Goal: Transaction & Acquisition: Purchase product/service

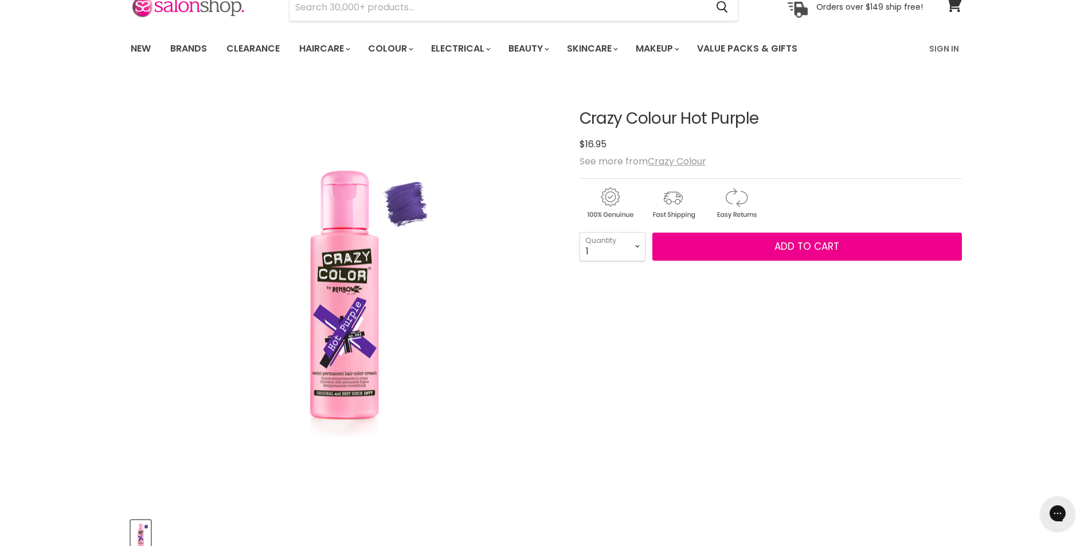
click at [351, 203] on img "Crazy Colour Hot Purple image. Click or Scroll to Zoom." at bounding box center [344, 294] width 201 height 301
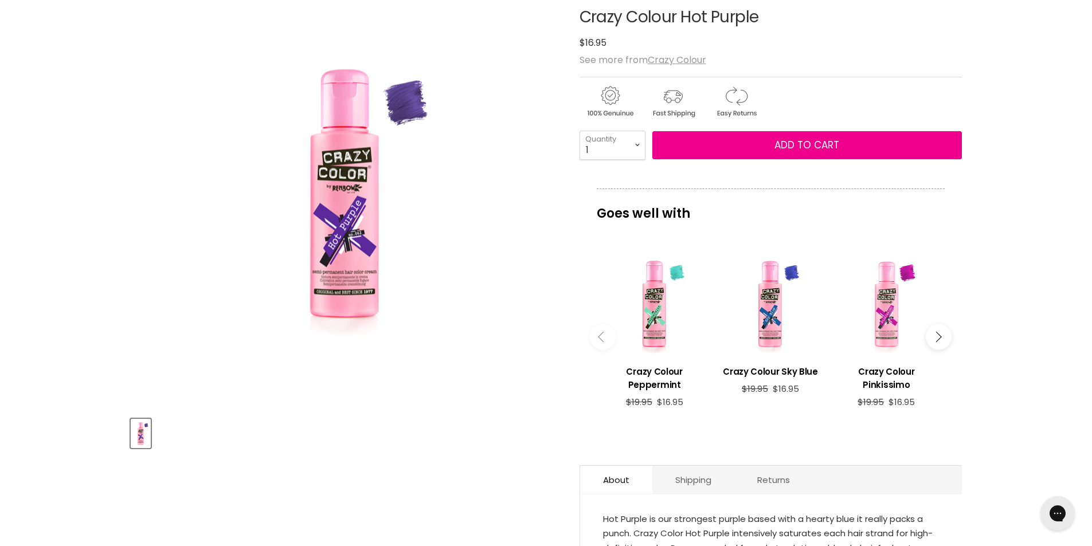
scroll to position [172, 0]
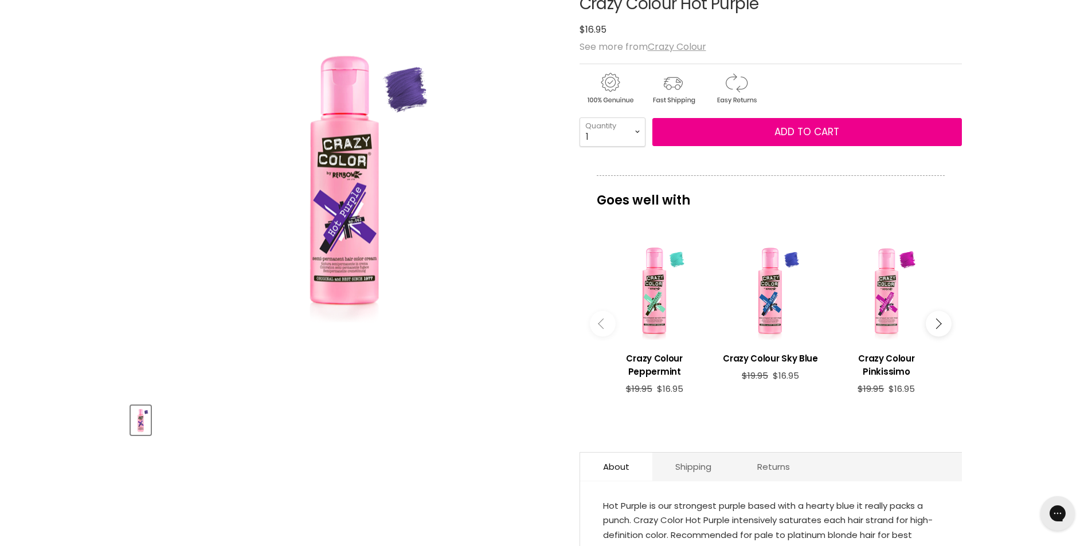
click at [876, 318] on div "Main content" at bounding box center [886, 291] width 104 height 104
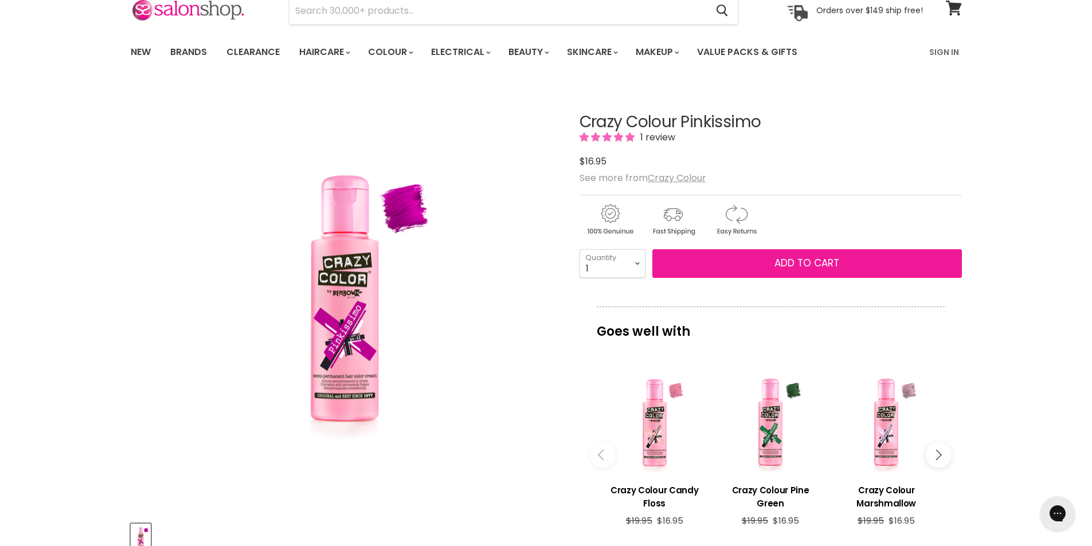
scroll to position [172, 0]
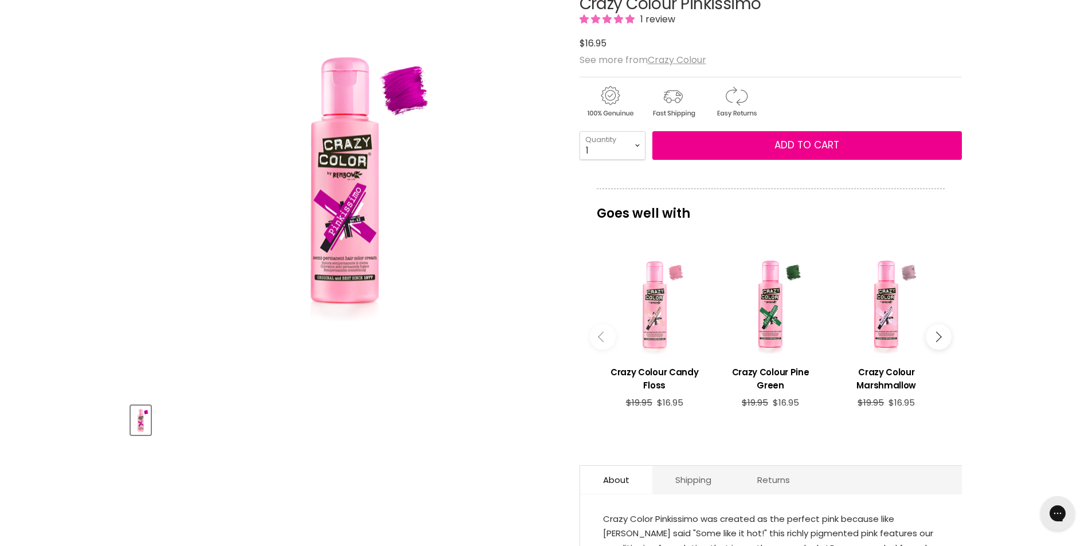
click at [667, 304] on div "Main content" at bounding box center [654, 304] width 104 height 104
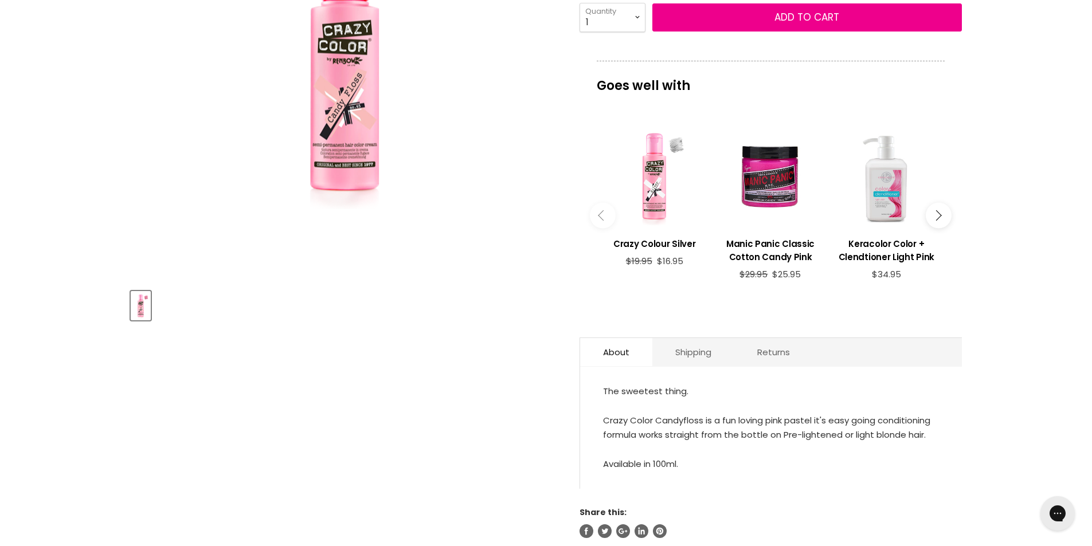
scroll to position [229, 0]
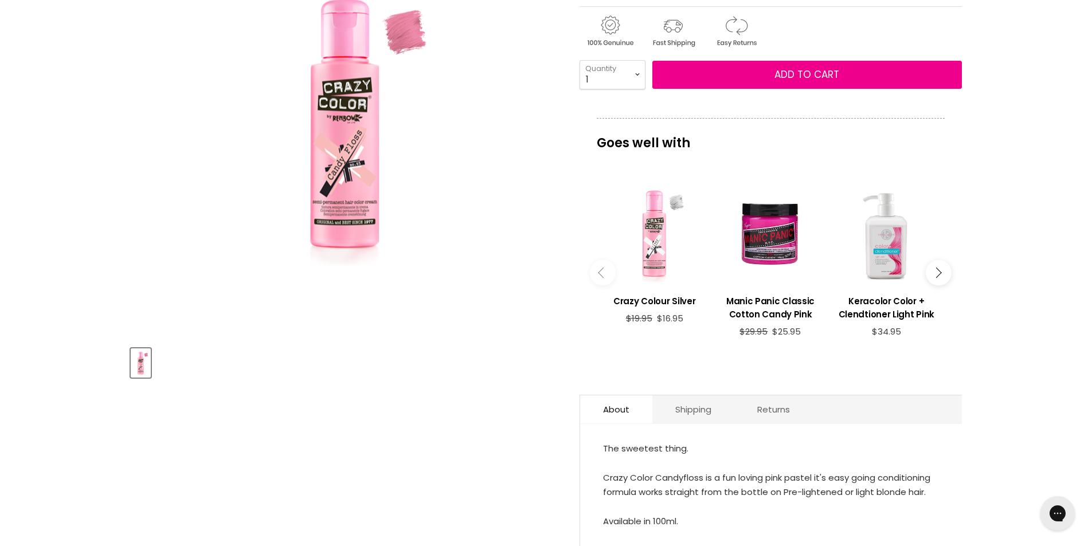
click at [641, 242] on div "Main content" at bounding box center [654, 234] width 104 height 104
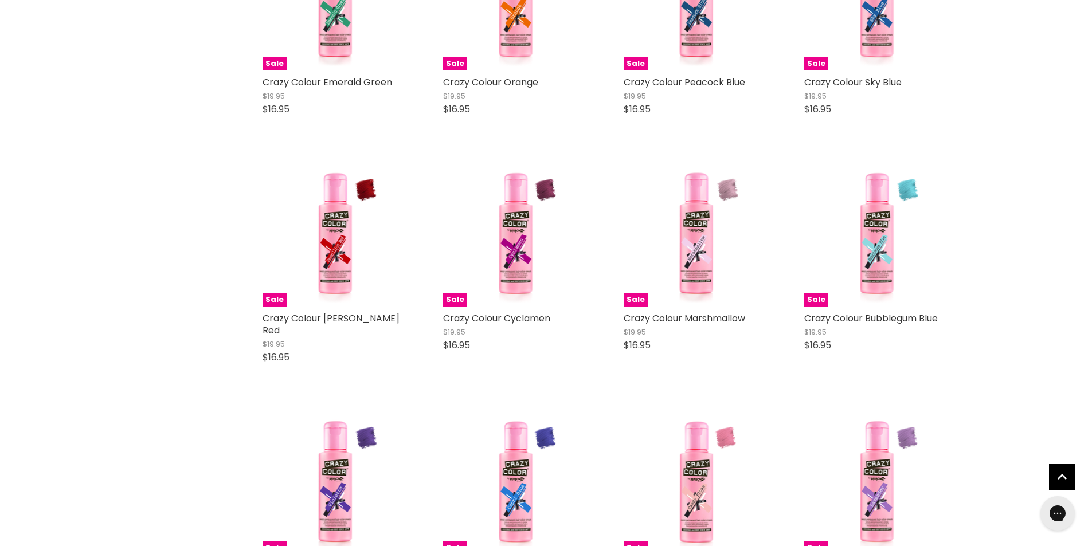
scroll to position [2350, 0]
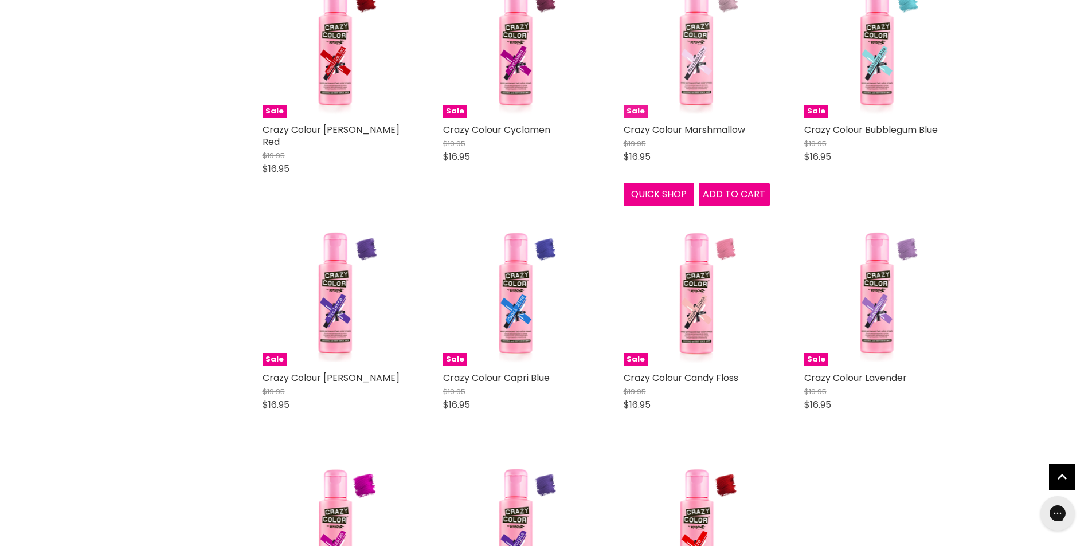
click at [708, 81] on img "Main content" at bounding box center [696, 45] width 97 height 146
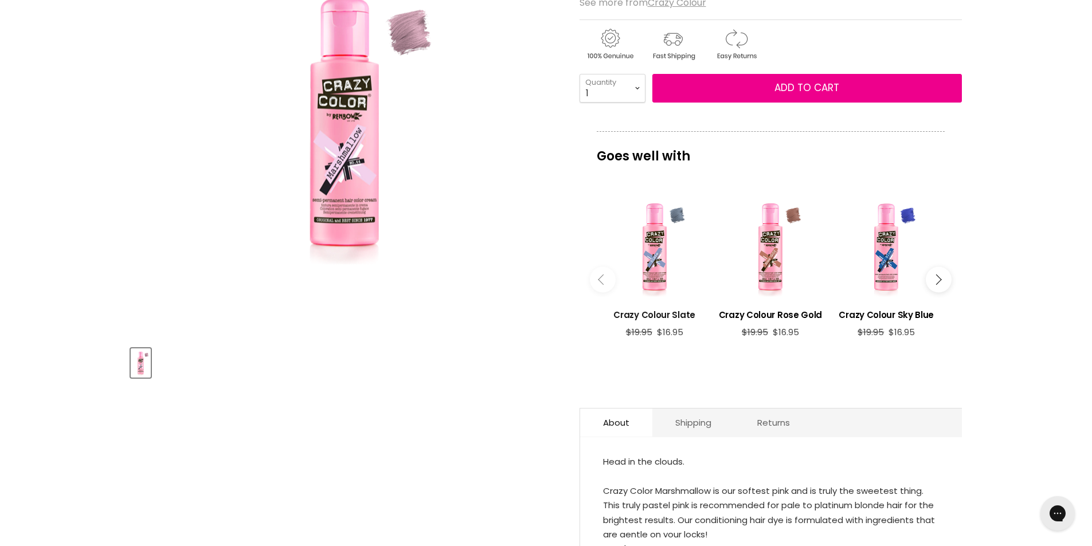
scroll to position [172, 0]
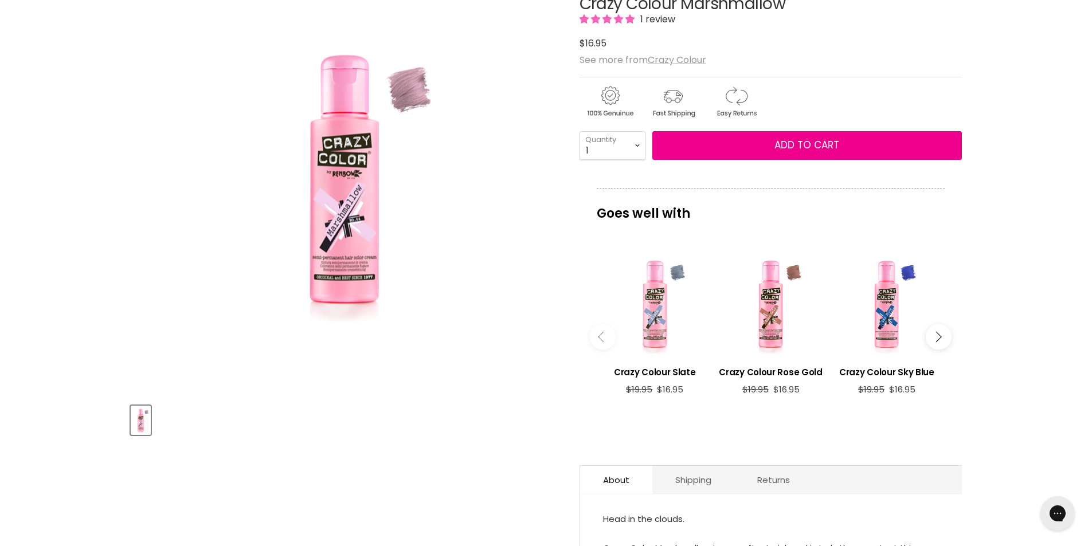
click at [651, 307] on div "Main content" at bounding box center [654, 304] width 104 height 104
